Goal: Task Accomplishment & Management: Use online tool/utility

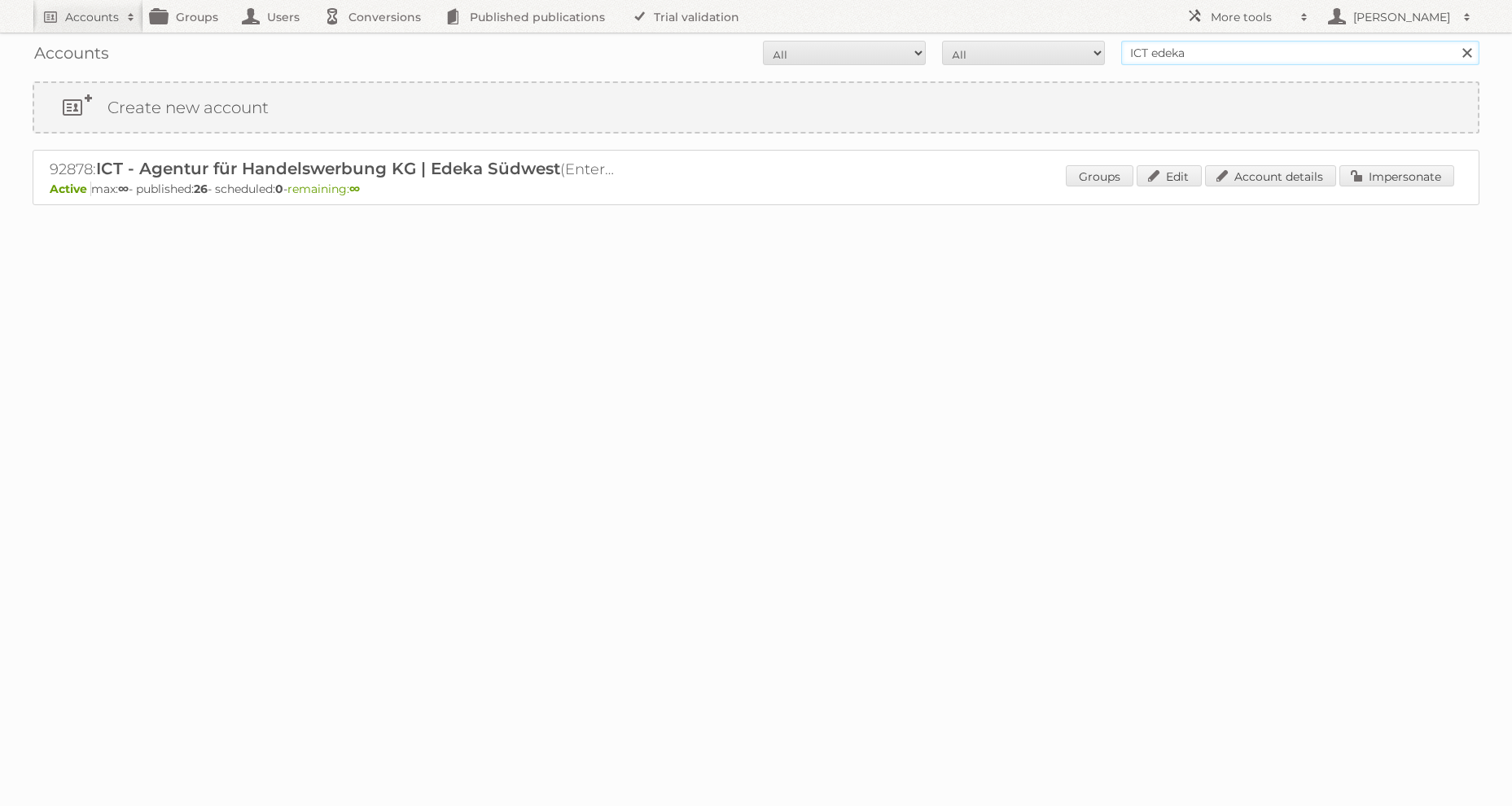
click at [1158, 57] on input "ICT edeka" at bounding box center [1300, 53] width 358 height 25
type input "ALDI SÜD Dienstleistungs-SE & Co. oHG"
click at [1454, 41] on input "Search" at bounding box center [1467, 53] width 25 height 25
click at [1409, 175] on link "Impersonate" at bounding box center [1396, 176] width 114 height 21
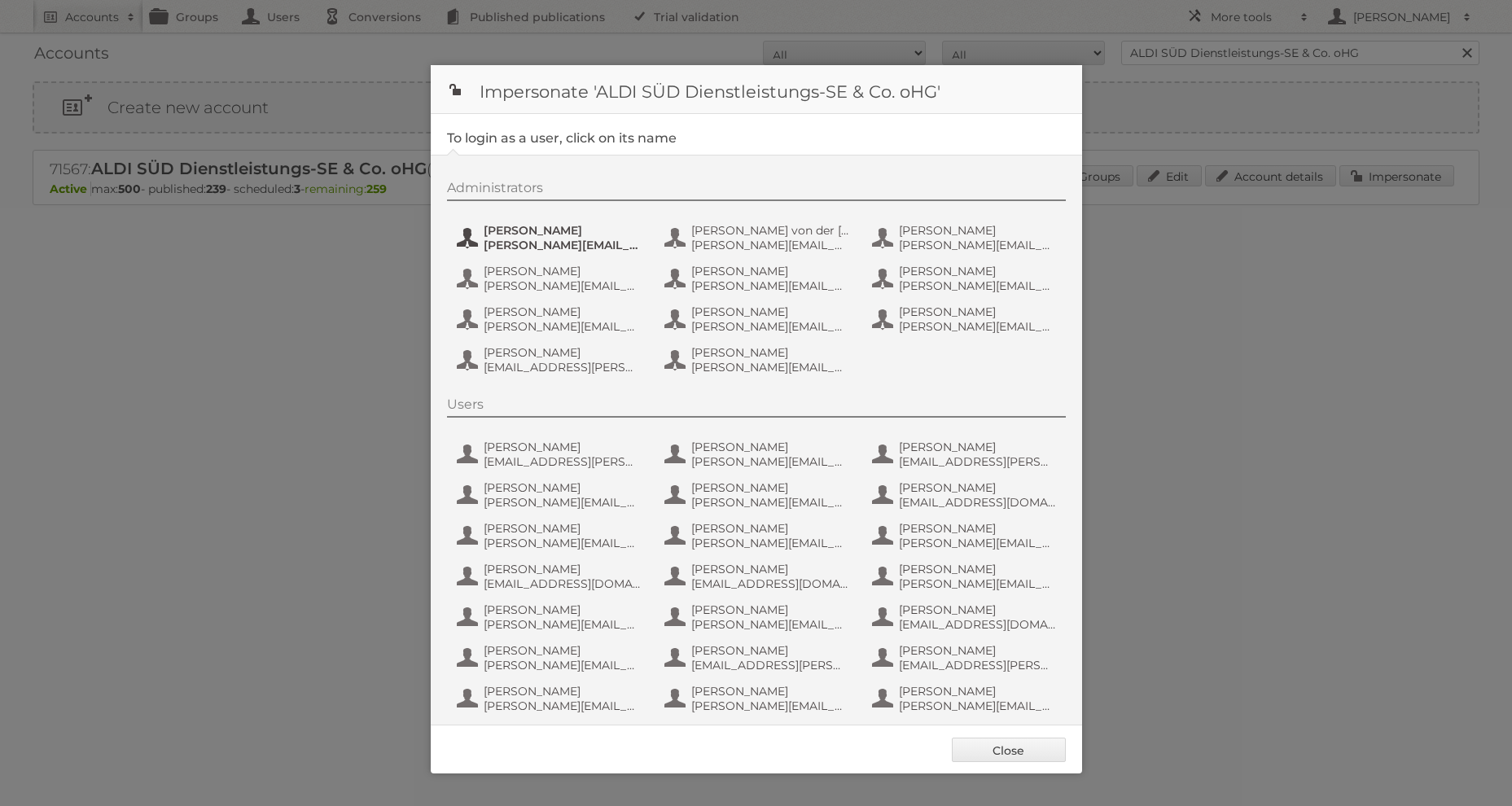
click at [562, 242] on span "[PERSON_NAME][EMAIL_ADDRESS][DOMAIN_NAME]" at bounding box center [562, 245] width 158 height 15
